Goal: Check status: Check status

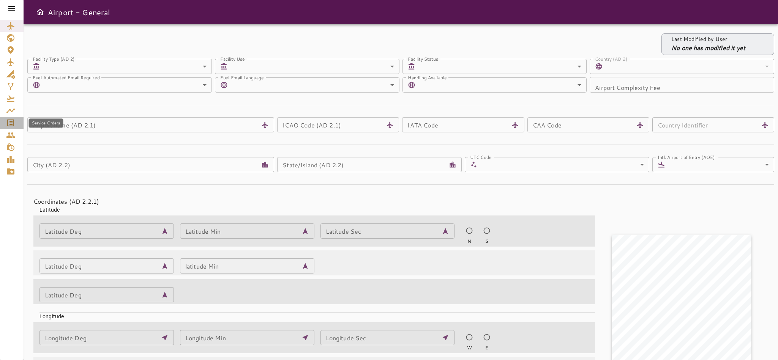
click at [16, 126] on div "Service Orders" at bounding box center [11, 123] width 11 height 9
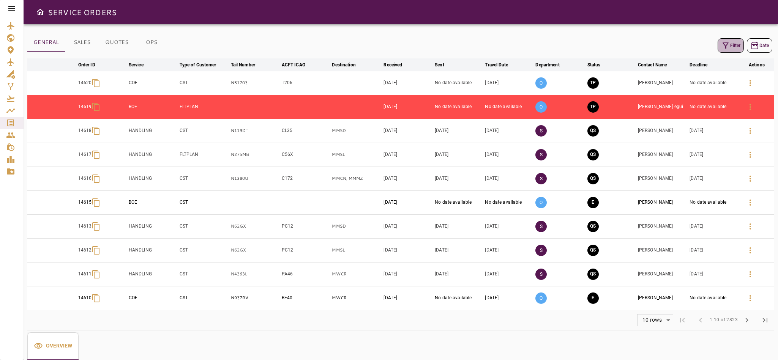
click at [728, 42] on icon "button" at bounding box center [725, 45] width 9 height 9
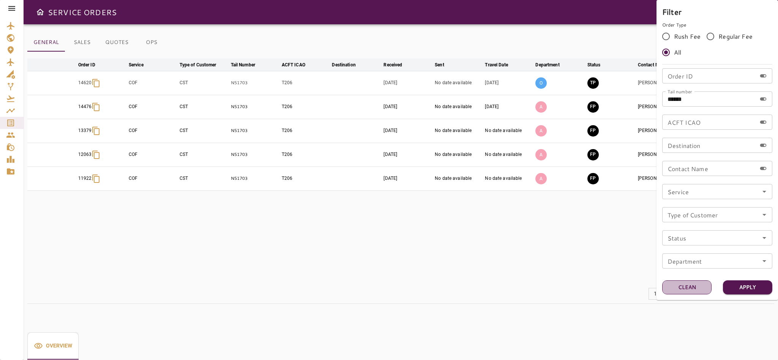
click at [697, 288] on button "Clean" at bounding box center [686, 288] width 49 height 14
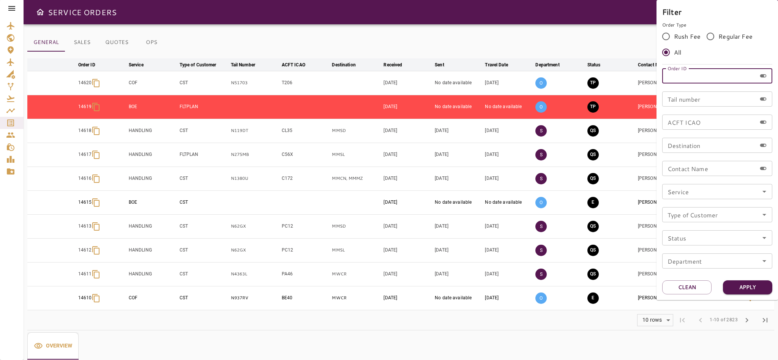
click at [687, 79] on input "Order ID" at bounding box center [709, 75] width 94 height 15
type input "*****"
click at [743, 287] on button "Apply" at bounding box center [747, 288] width 49 height 14
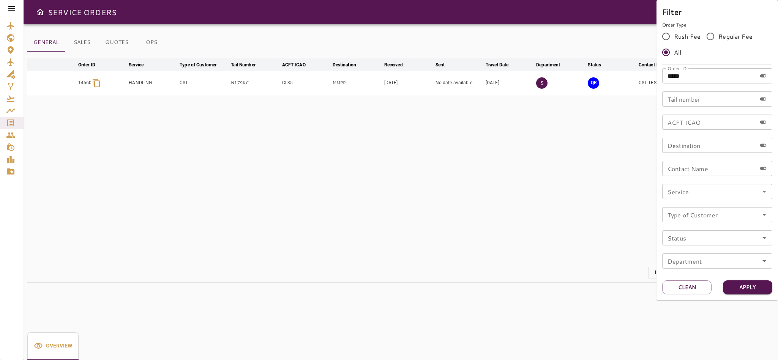
click at [577, 183] on div at bounding box center [389, 180] width 778 height 360
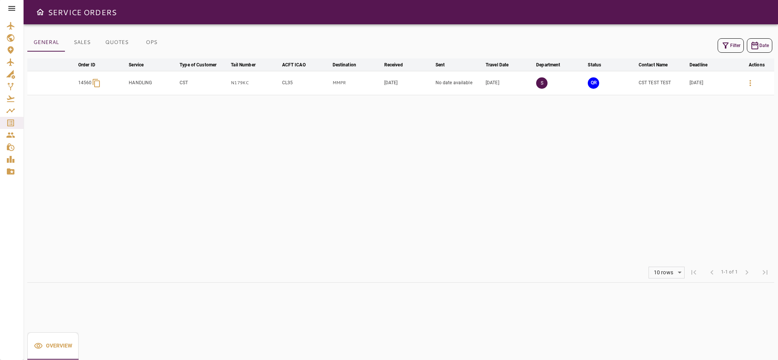
click at [461, 84] on td "No date available" at bounding box center [459, 83] width 50 height 24
click at [589, 82] on button "QR" at bounding box center [593, 82] width 11 height 11
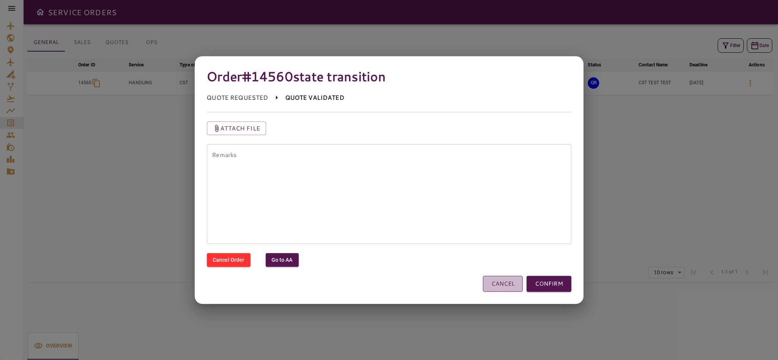
click at [499, 287] on button "CANCEL" at bounding box center [503, 284] width 40 height 16
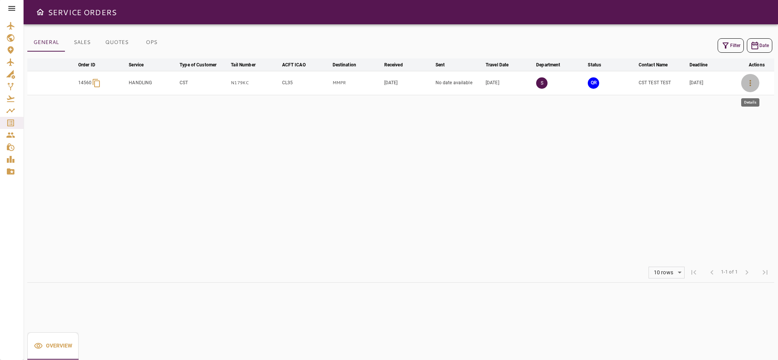
click at [747, 84] on icon "button" at bounding box center [750, 83] width 9 height 9
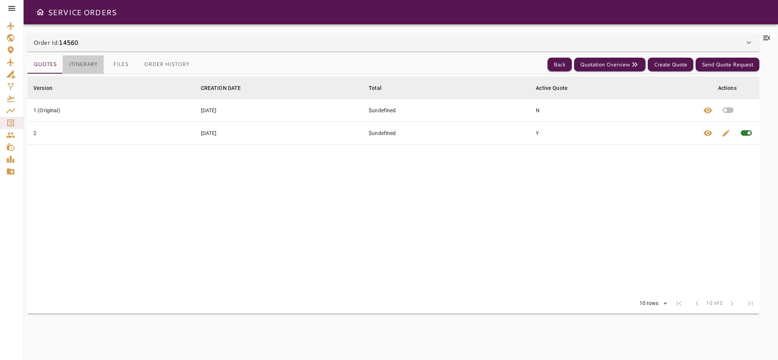
click at [88, 62] on button "Itinerary" at bounding box center [83, 64] width 41 height 18
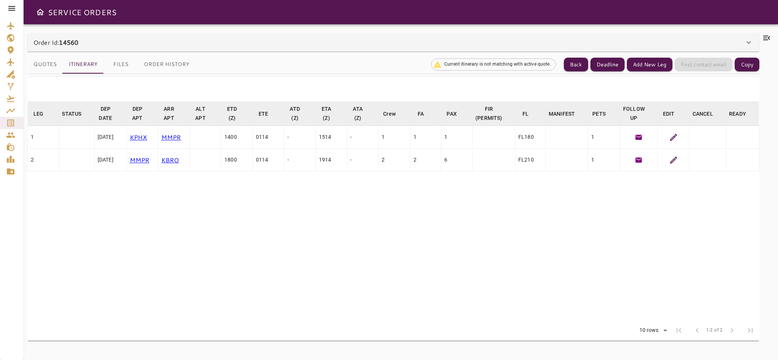
click at [750, 39] on icon at bounding box center [748, 42] width 9 height 9
